Goal: Navigation & Orientation: Find specific page/section

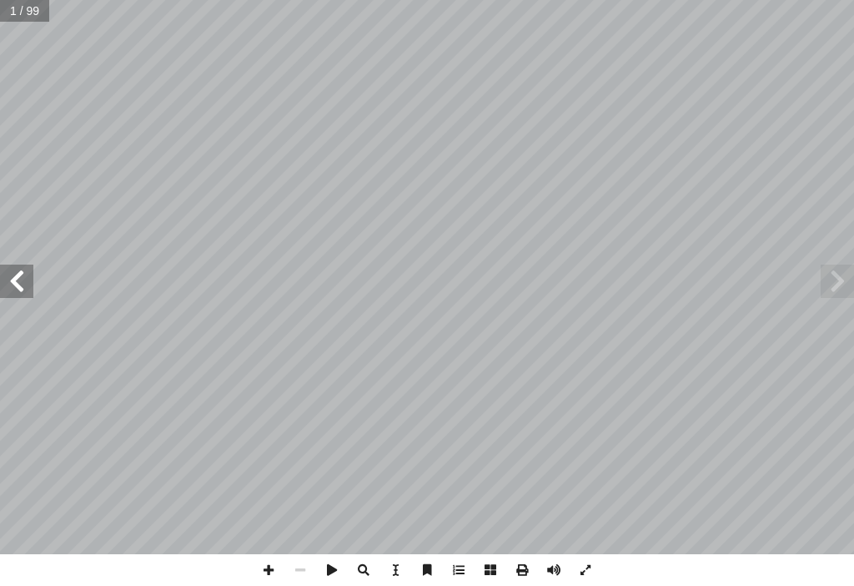
click at [16, 293] on span at bounding box center [16, 281] width 33 height 33
click at [17, 292] on span at bounding box center [16, 281] width 33 height 33
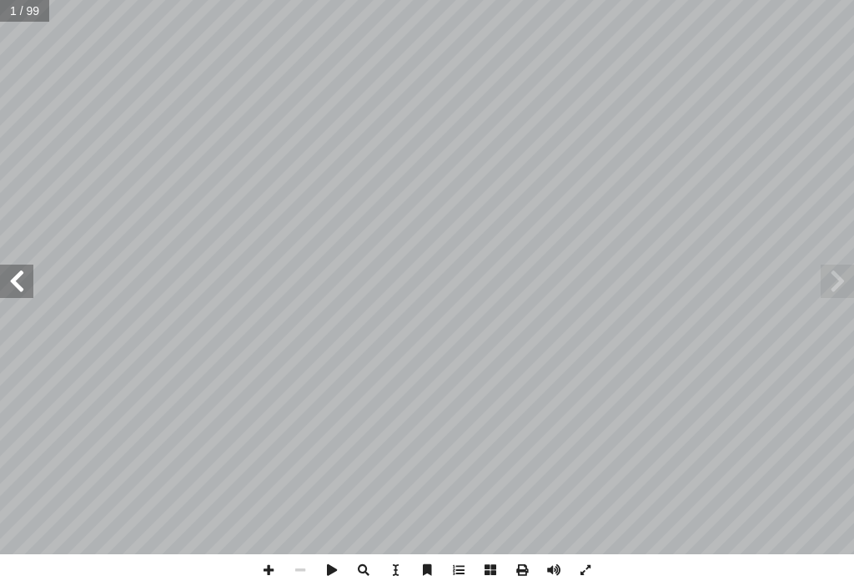
click at [17, 292] on span at bounding box center [16, 281] width 33 height 33
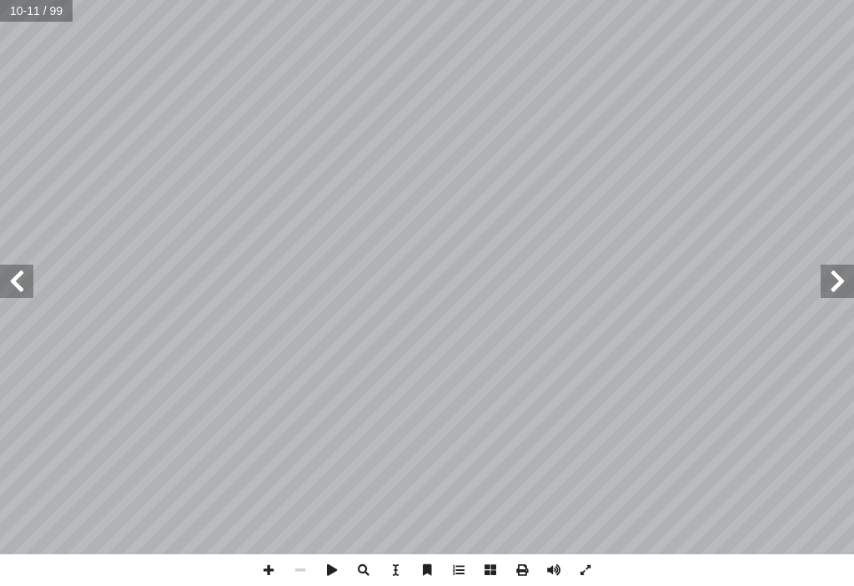
click at [17, 292] on span at bounding box center [16, 281] width 33 height 33
click at [15, 278] on span at bounding box center [16, 281] width 33 height 33
click at [266, 555] on span at bounding box center [269, 570] width 32 height 32
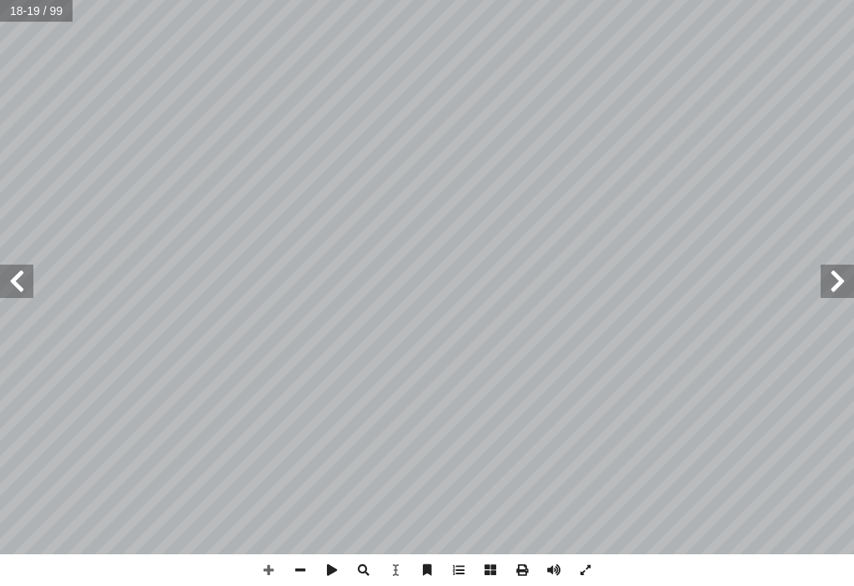
click at [824, 287] on span at bounding box center [837, 281] width 33 height 33
click at [14, 287] on span at bounding box center [16, 281] width 33 height 33
